Goal: Task Accomplishment & Management: Manage account settings

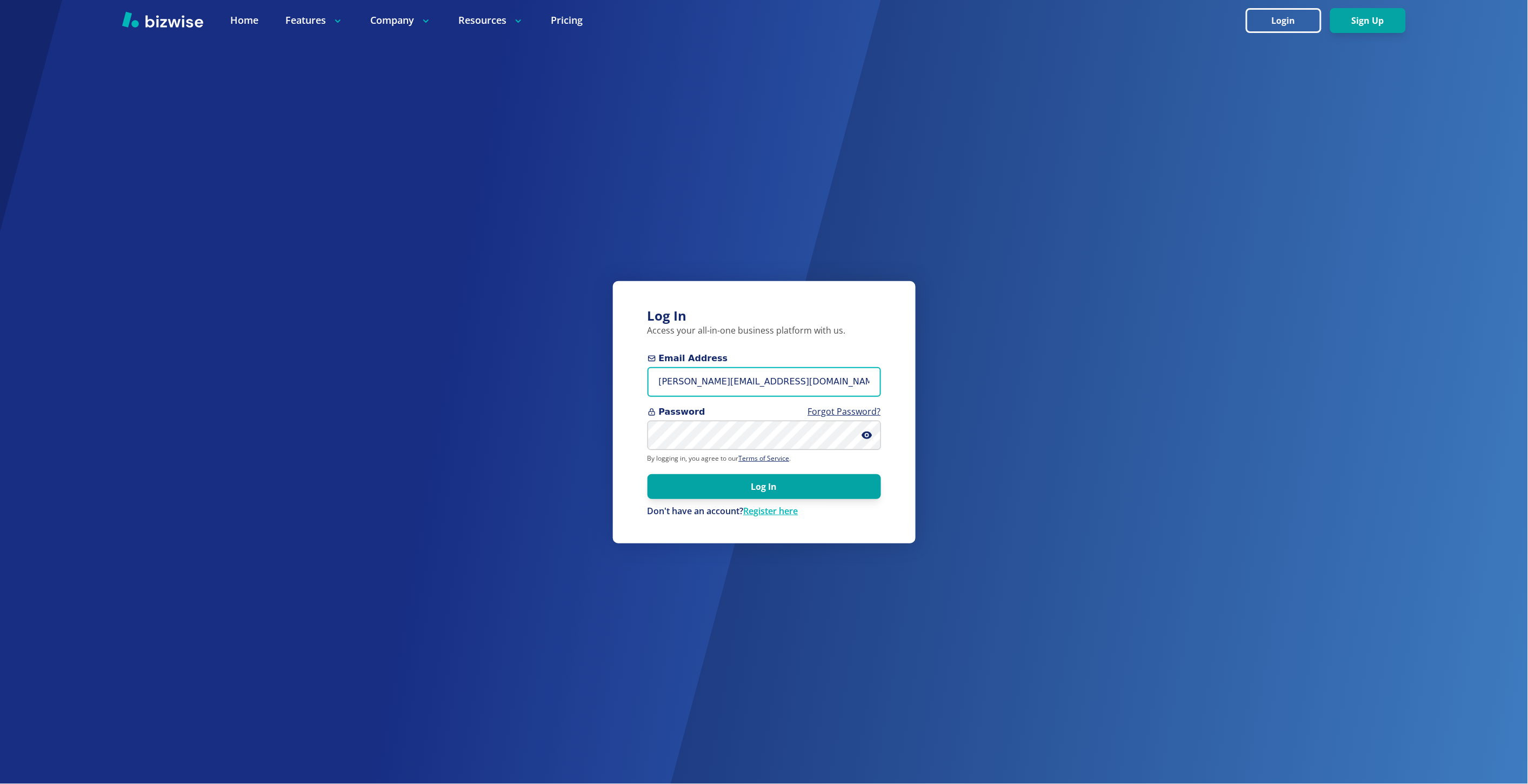
click at [709, 384] on input "marie@bizwise.com" at bounding box center [764, 382] width 233 height 30
type input "heather@indypropertiesinvest.com"
click at [648, 473] on button "Log In" at bounding box center [764, 486] width 233 height 25
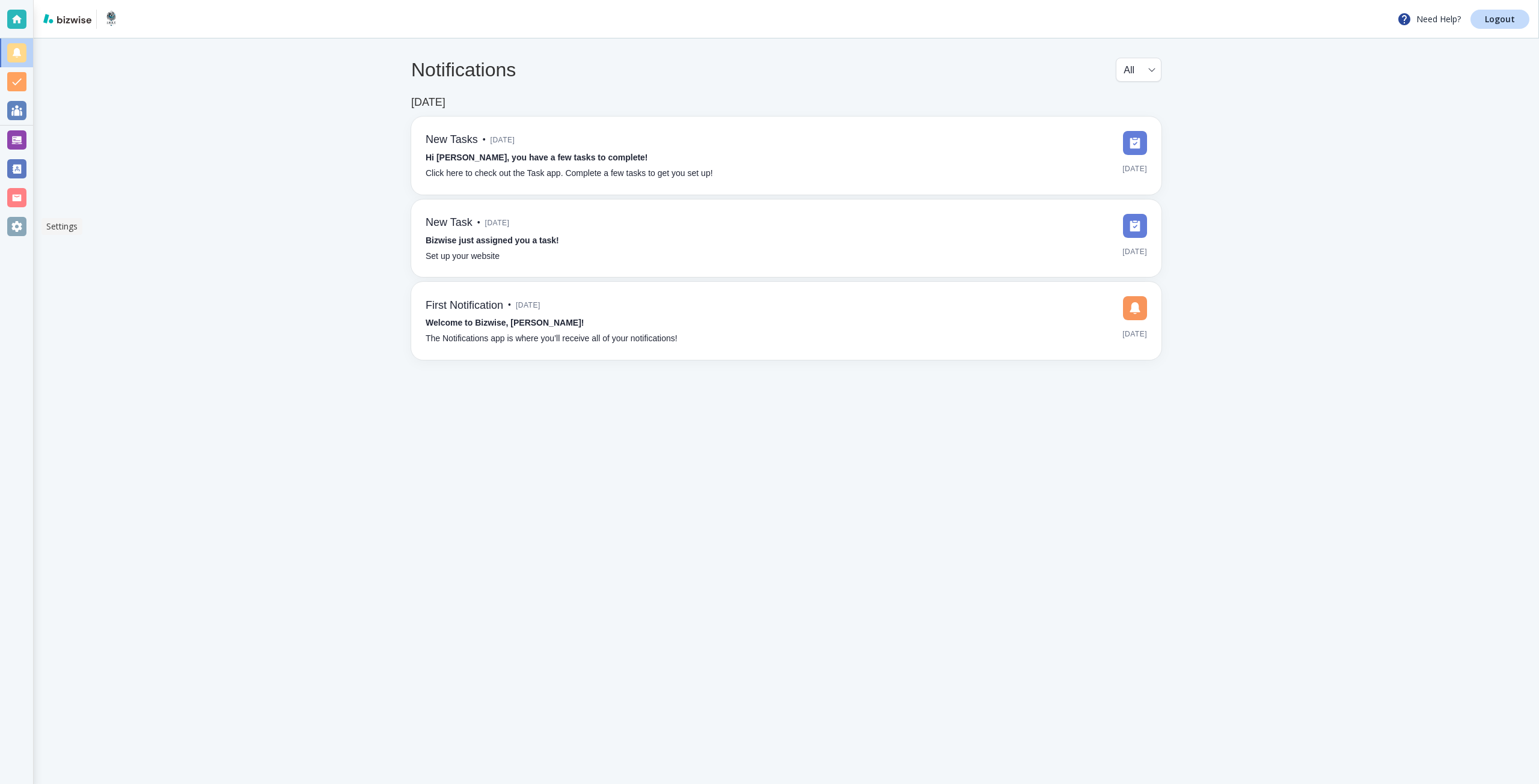
click at [26, 222] on div at bounding box center [17, 226] width 33 height 28
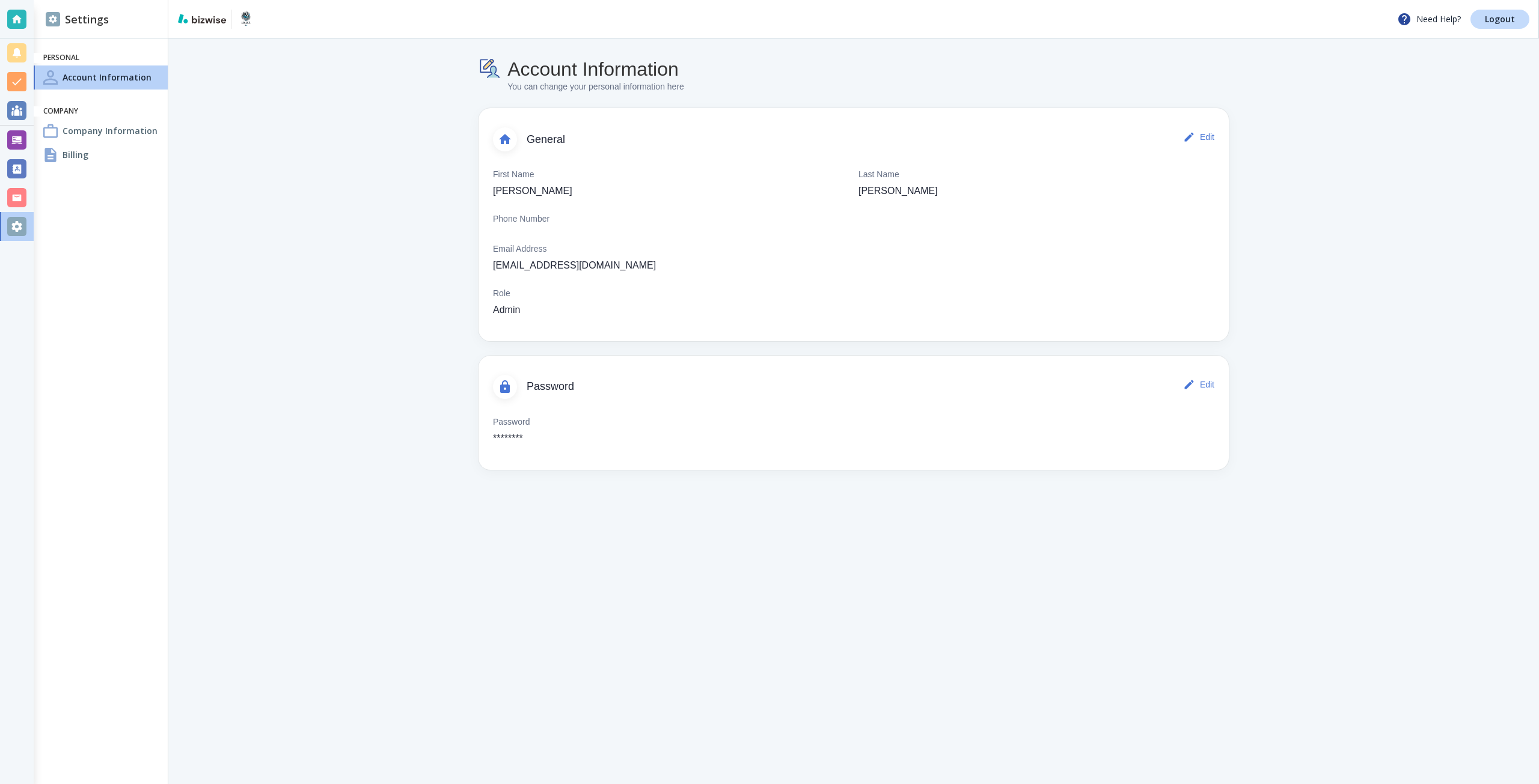
click at [122, 136] on h4 "Company Information" at bounding box center [110, 131] width 95 height 13
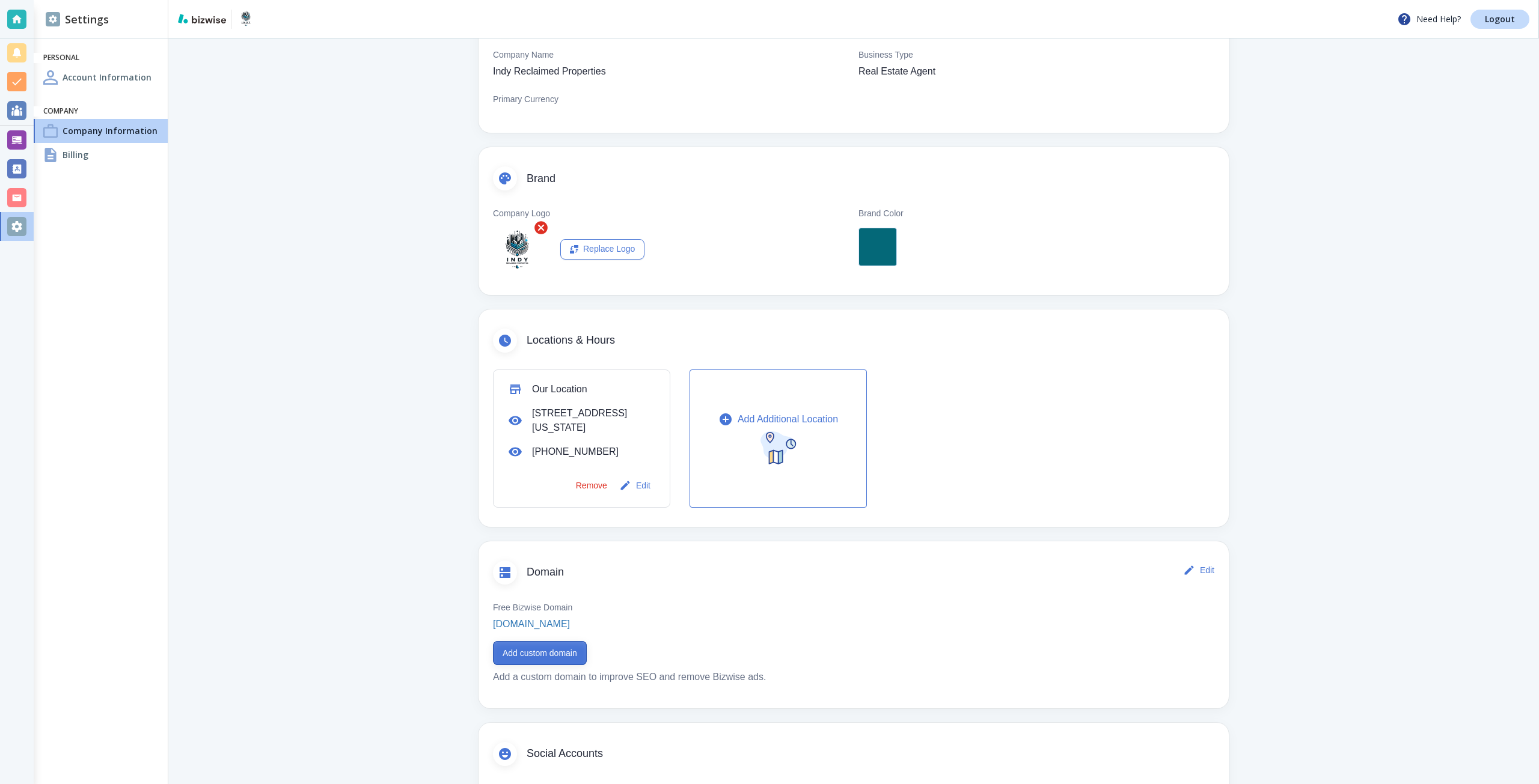
scroll to position [120, 0]
click at [495, 644] on button "Add custom domain" at bounding box center [540, 653] width 94 height 24
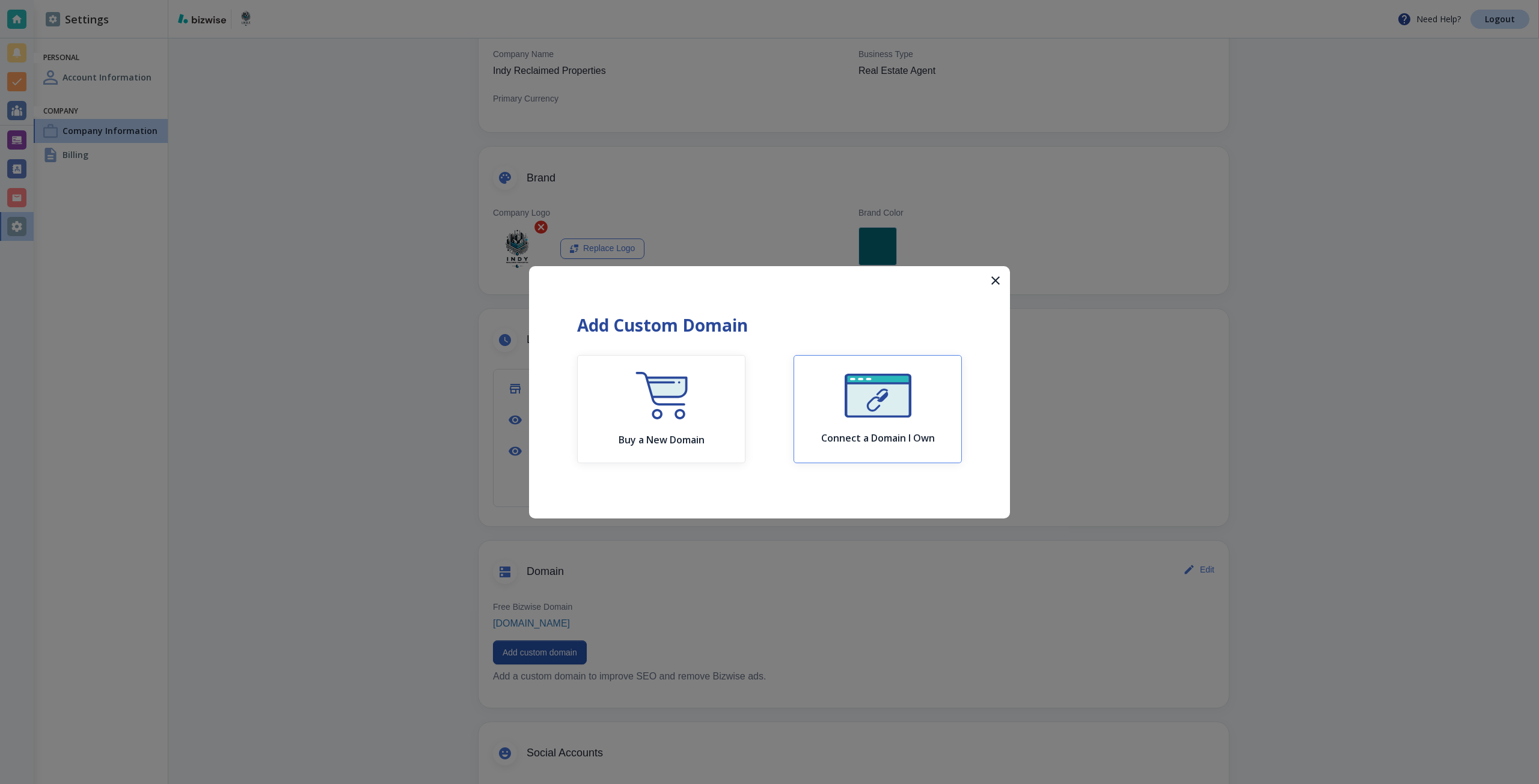
click at [867, 403] on img "button" at bounding box center [878, 395] width 67 height 44
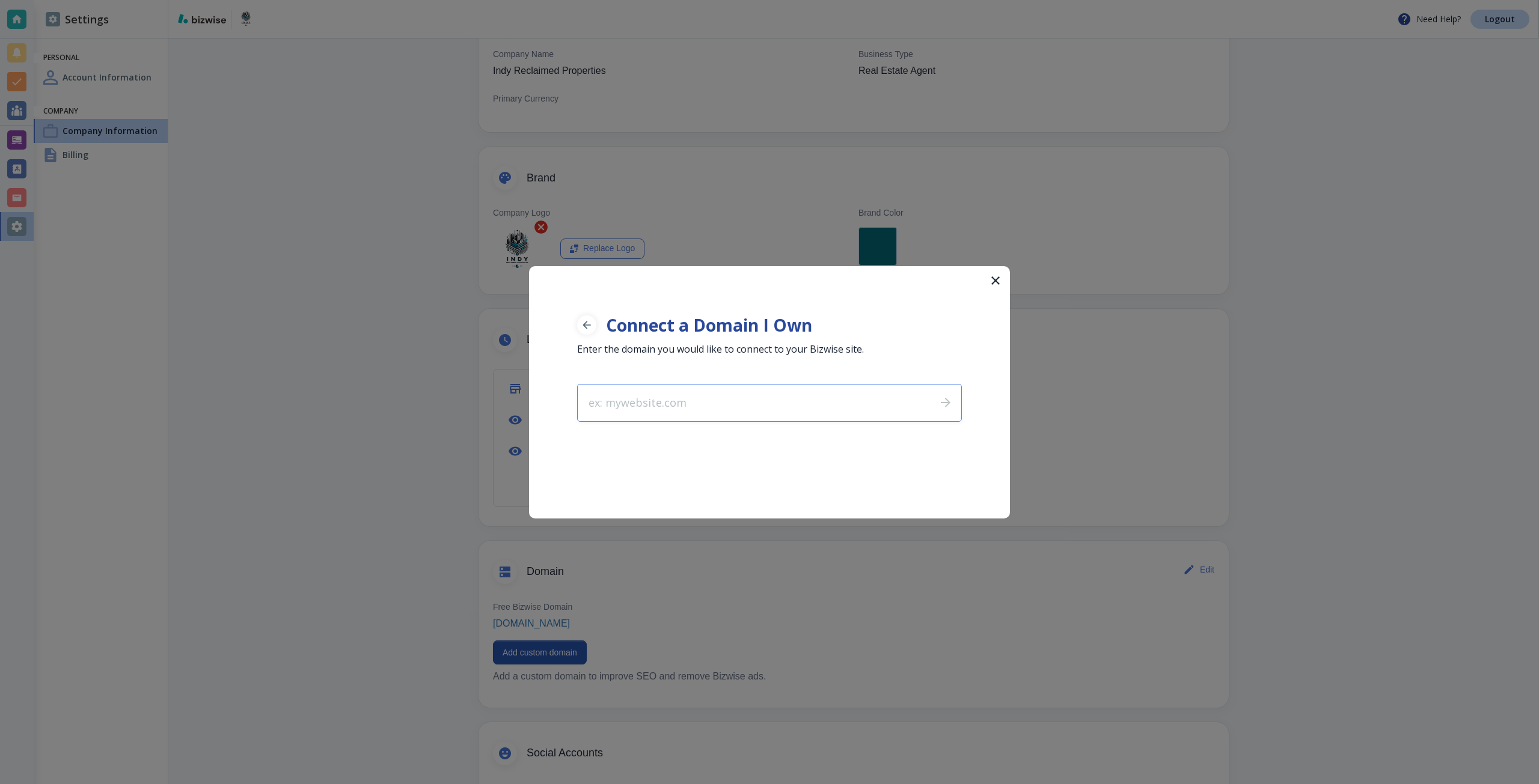
type input "indypropertiesinvest.com"
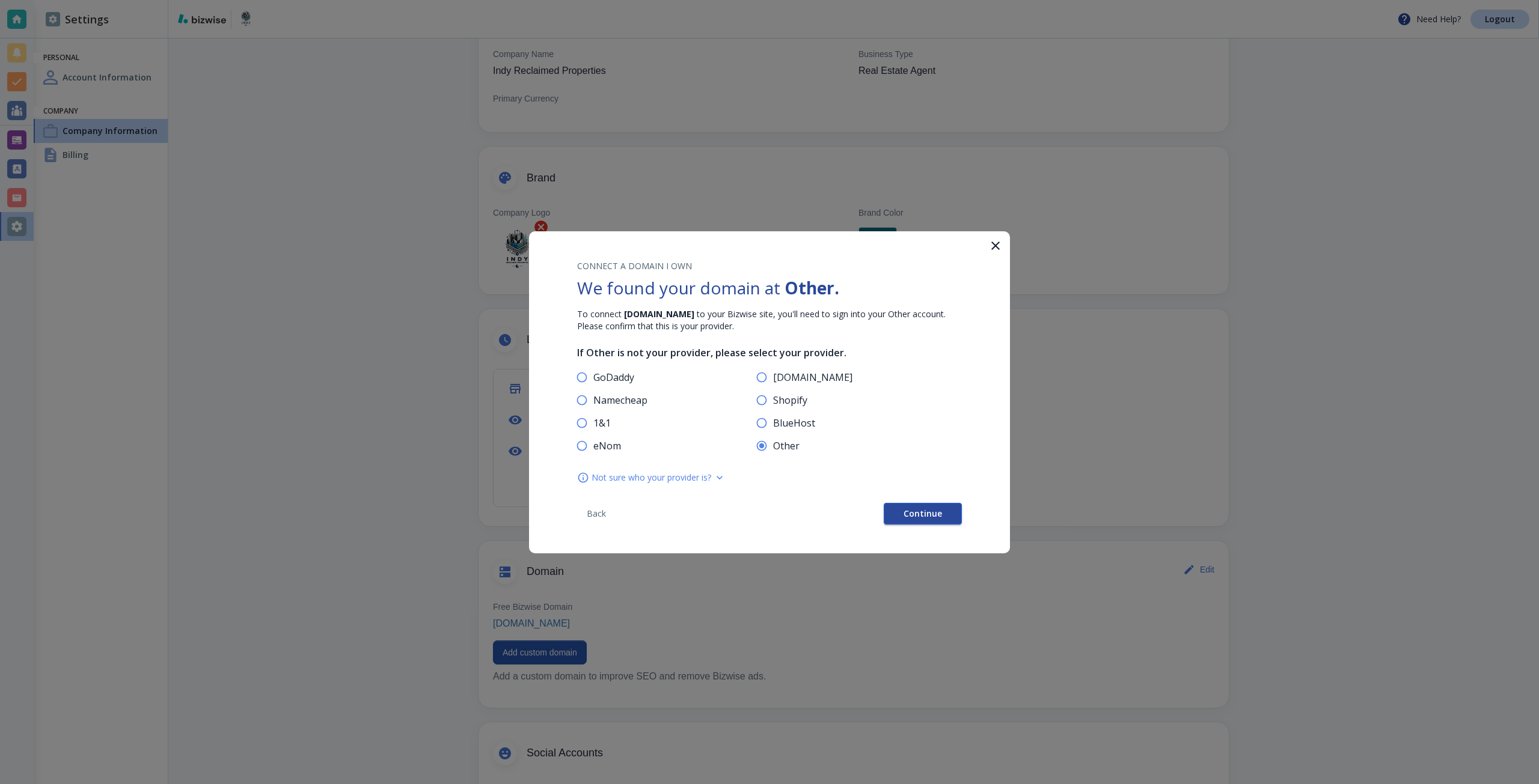
click at [946, 517] on button "Continue" at bounding box center [923, 514] width 78 height 22
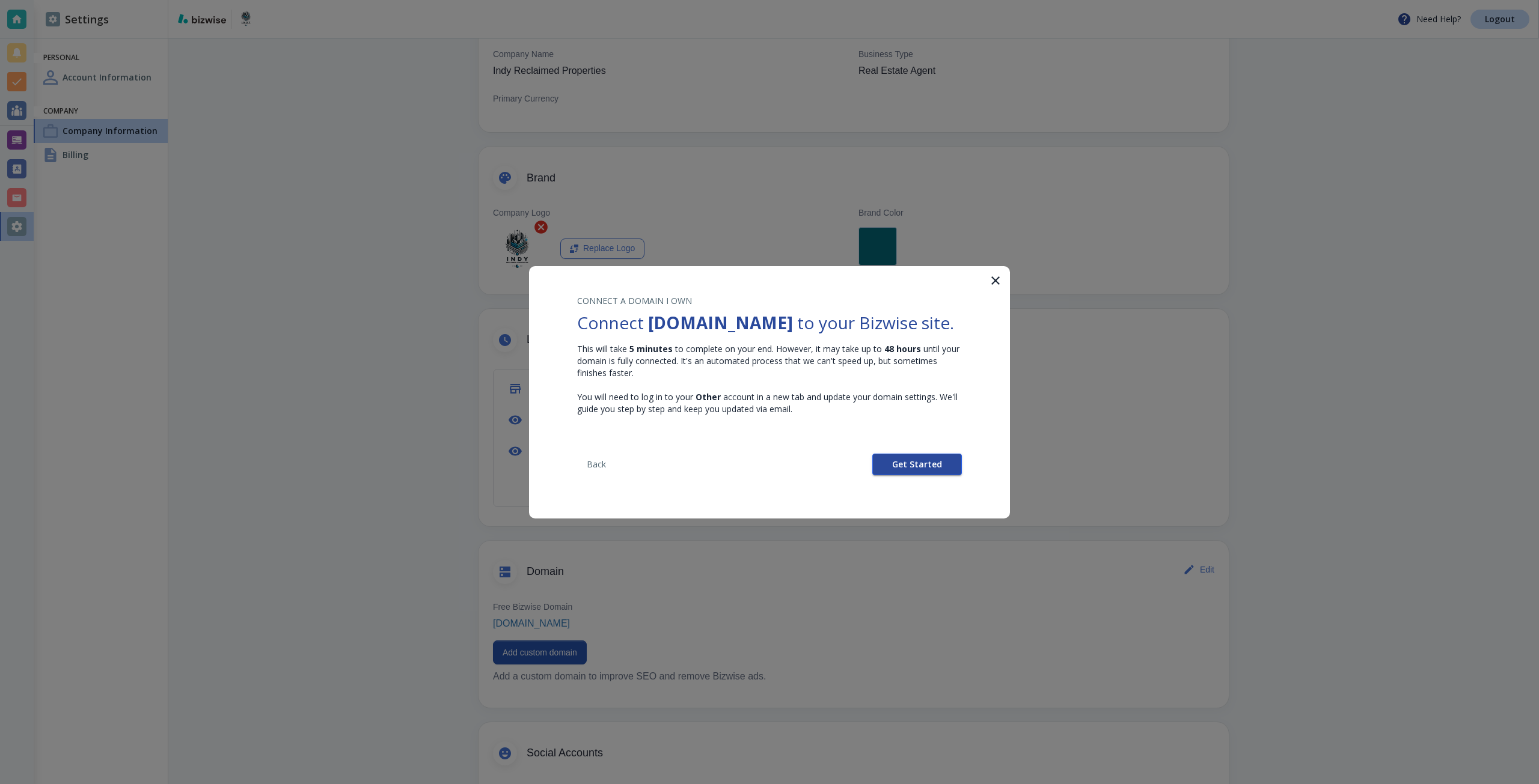
click at [894, 475] on button "Get Started" at bounding box center [917, 464] width 90 height 22
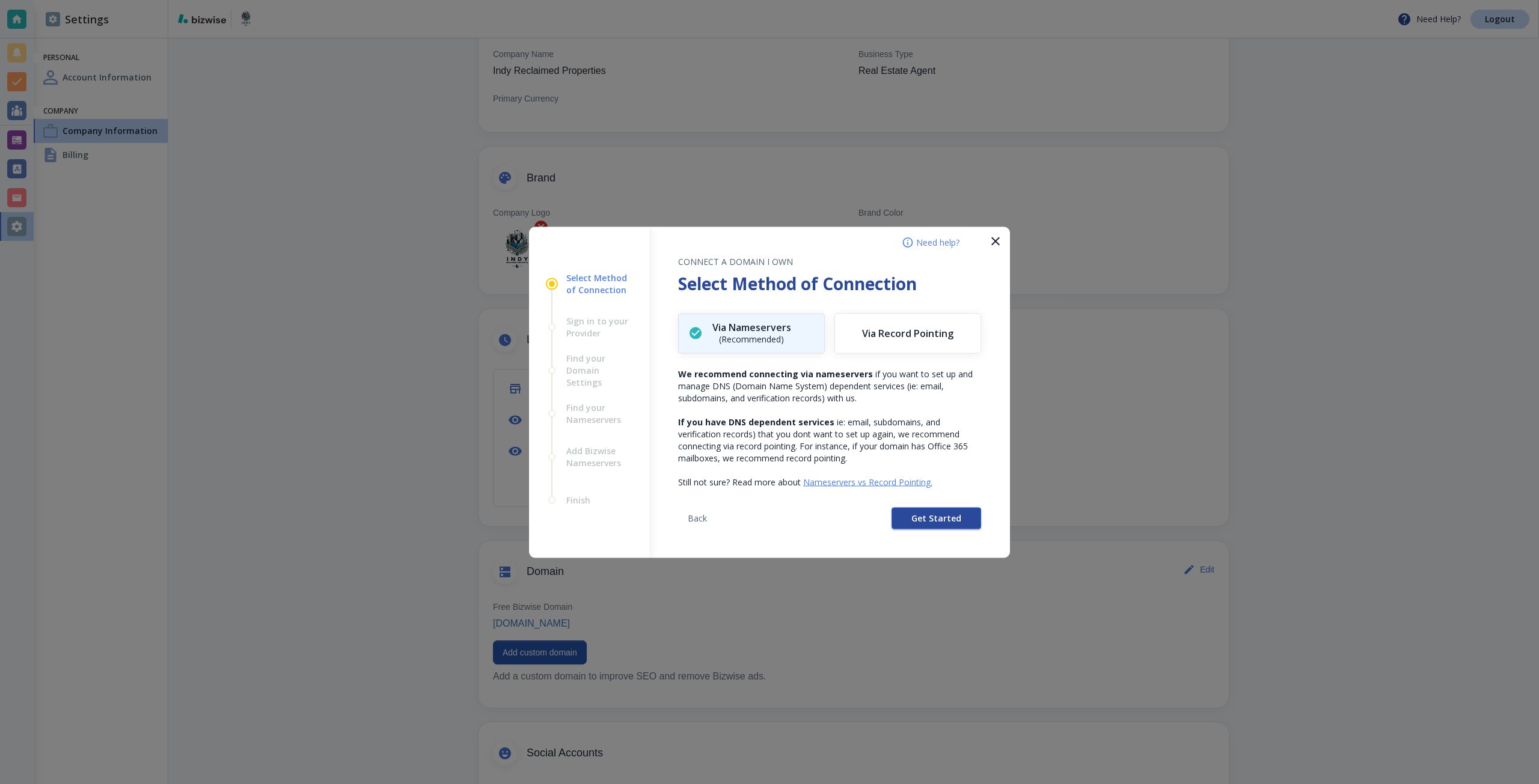
click at [909, 513] on button "Get Started" at bounding box center [936, 518] width 90 height 22
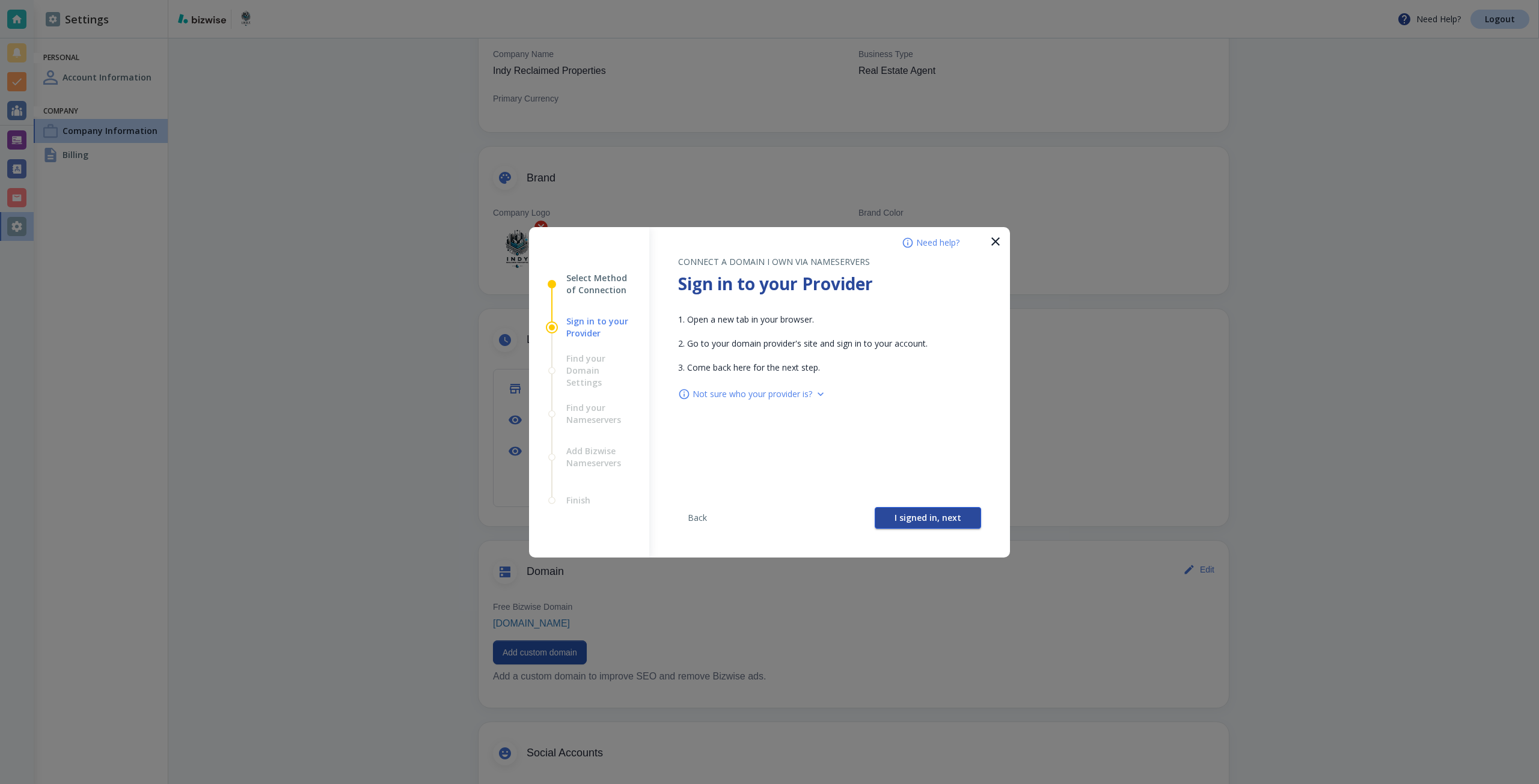
click at [907, 514] on span "I signed in, next" at bounding box center [928, 518] width 67 height 8
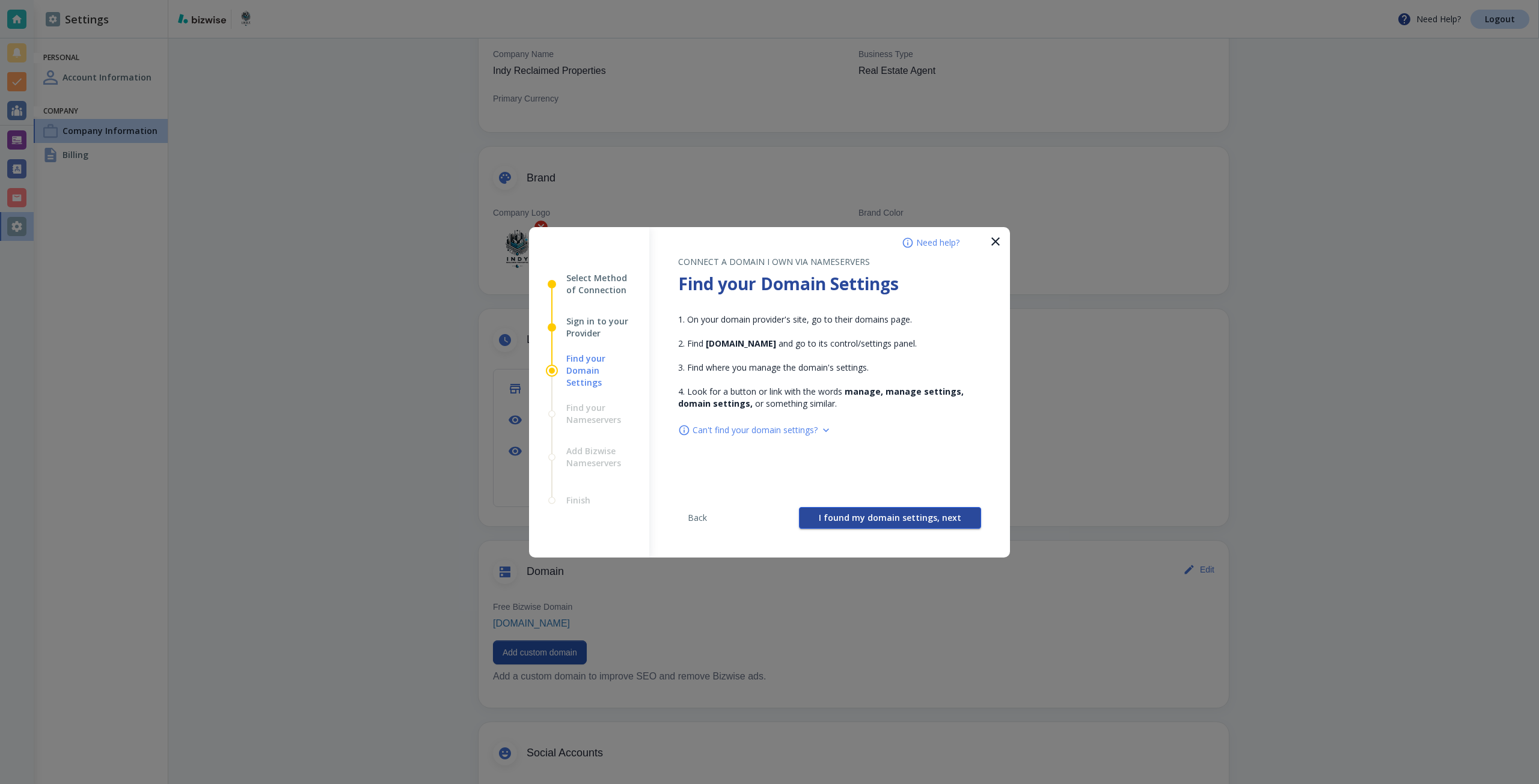
click at [892, 507] on button "I found my domain settings, next" at bounding box center [890, 518] width 182 height 22
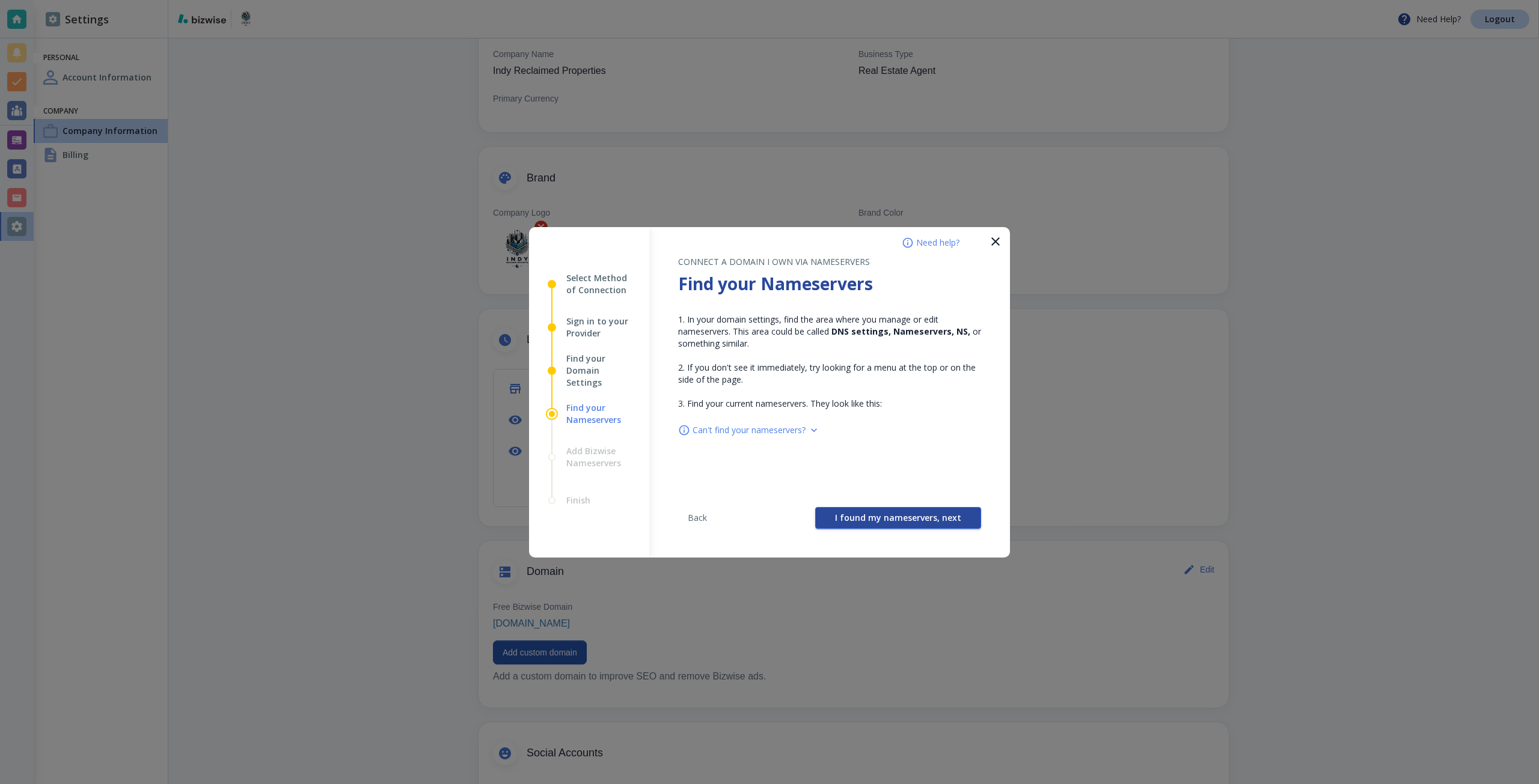
click at [880, 507] on button "I found my nameservers, next" at bounding box center [898, 518] width 166 height 22
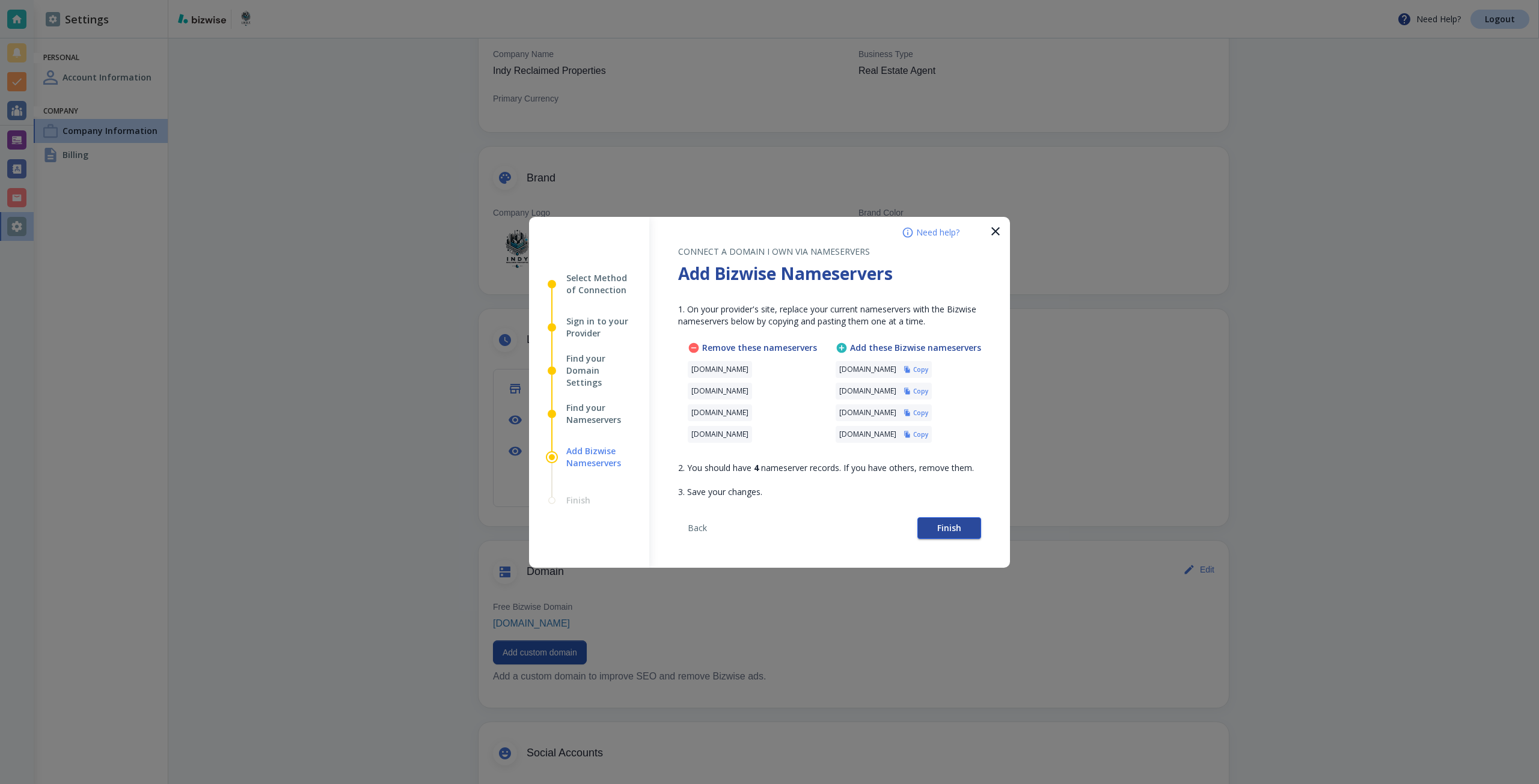
click at [937, 521] on button "Finish" at bounding box center [949, 528] width 64 height 22
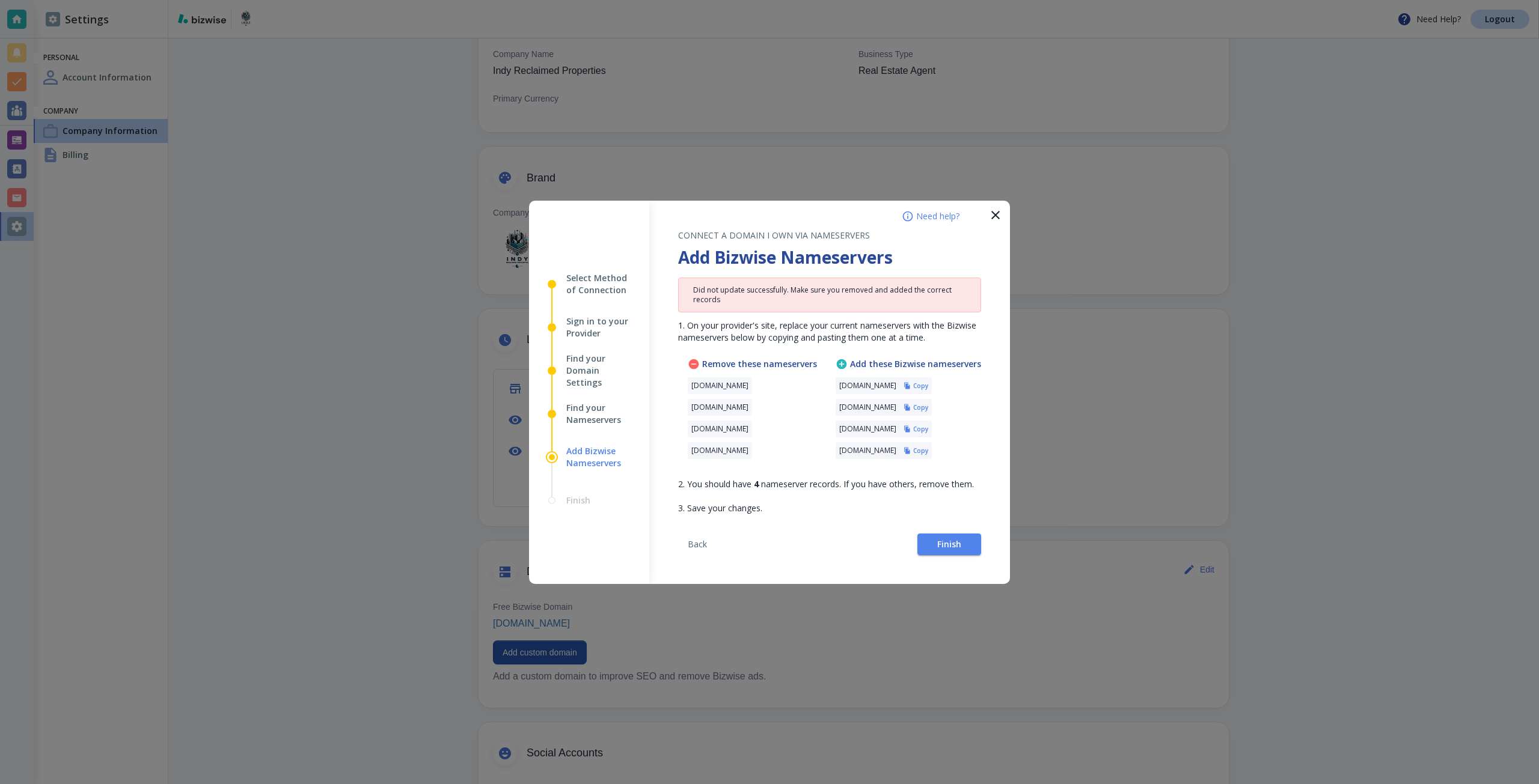
click at [1071, 224] on div at bounding box center [769, 392] width 1539 height 784
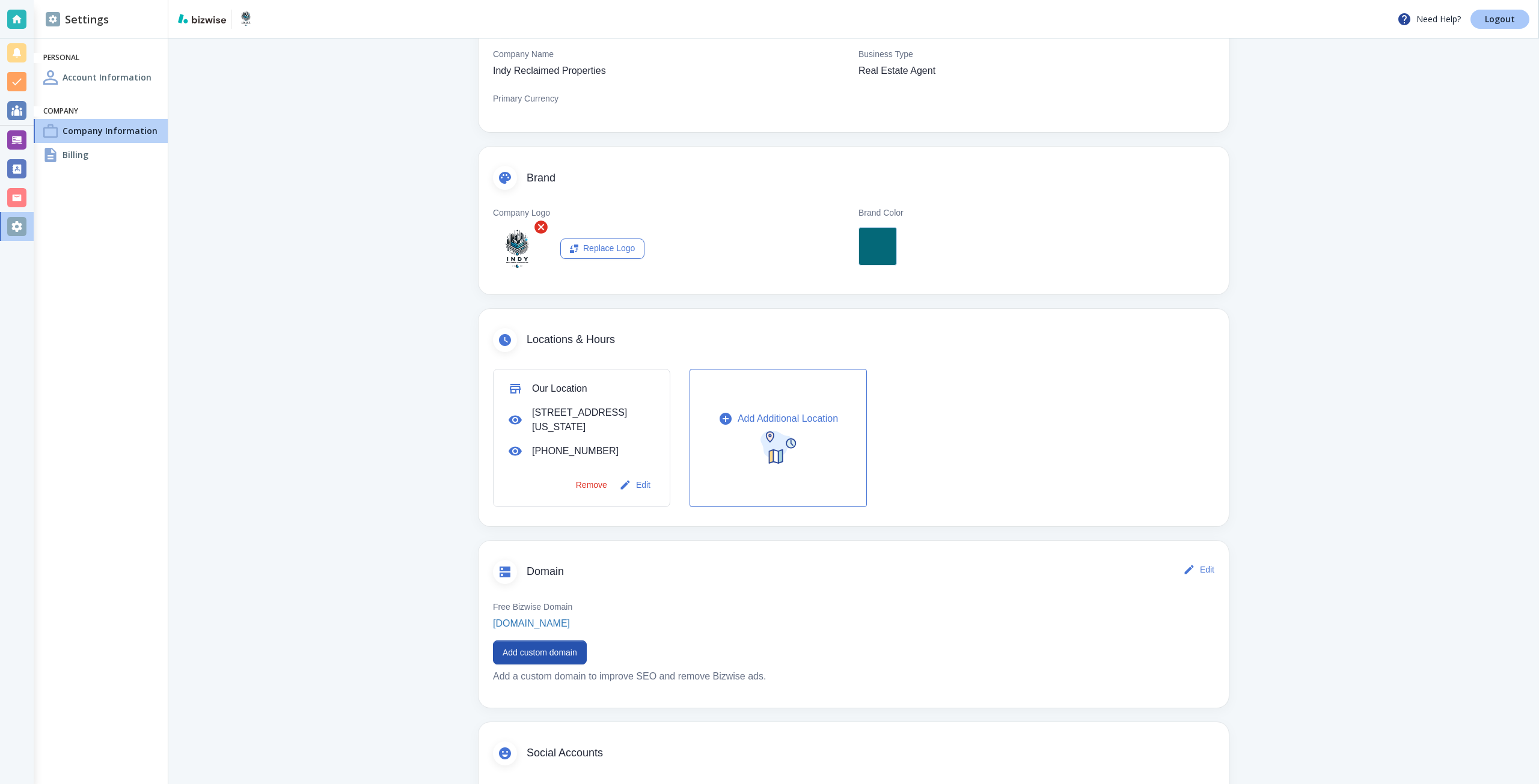
click at [1484, 20] on link "Logout" at bounding box center [1500, 19] width 59 height 19
